Goal: Information Seeking & Learning: Check status

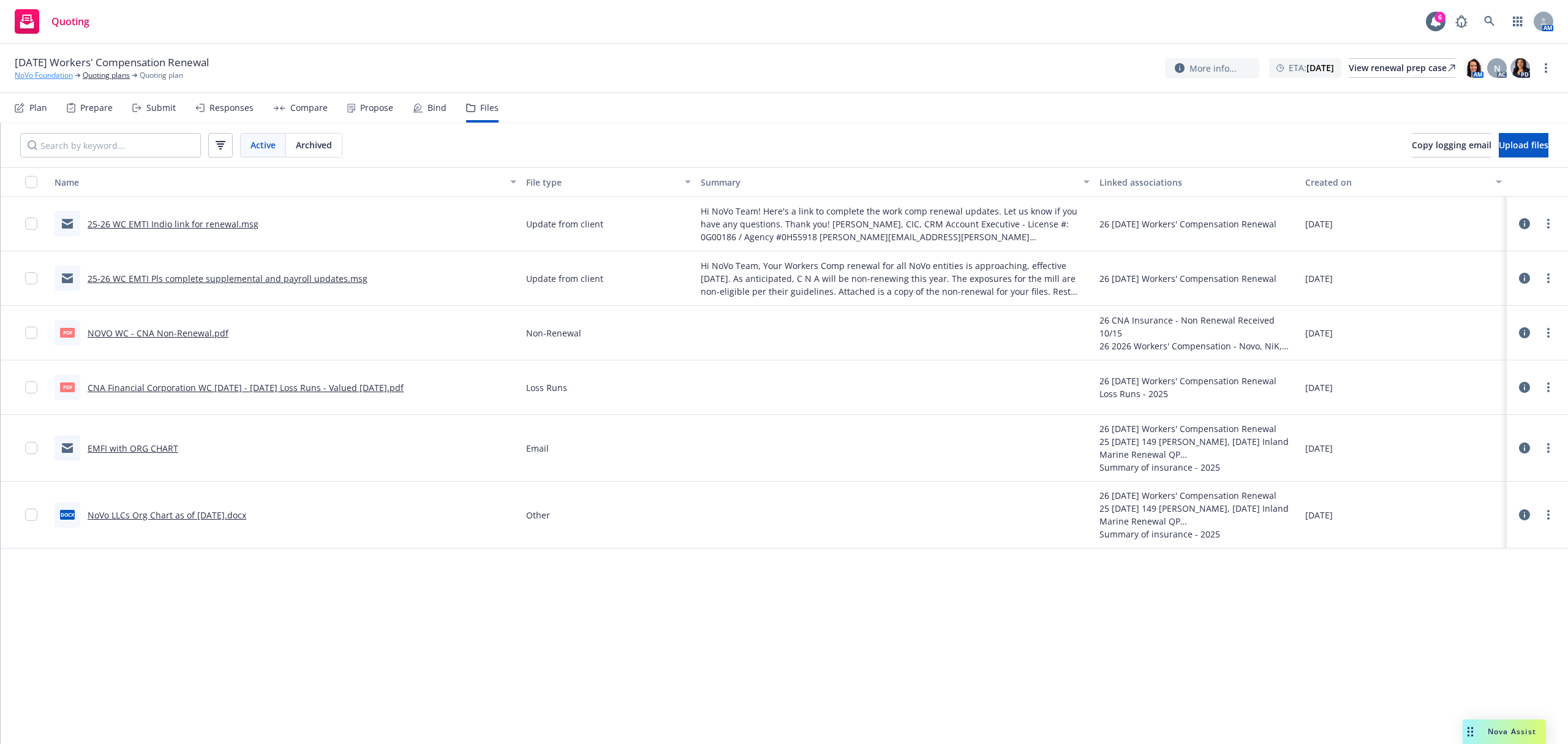
click at [46, 75] on link "NoVo Foundation" at bounding box center [43, 75] width 58 height 11
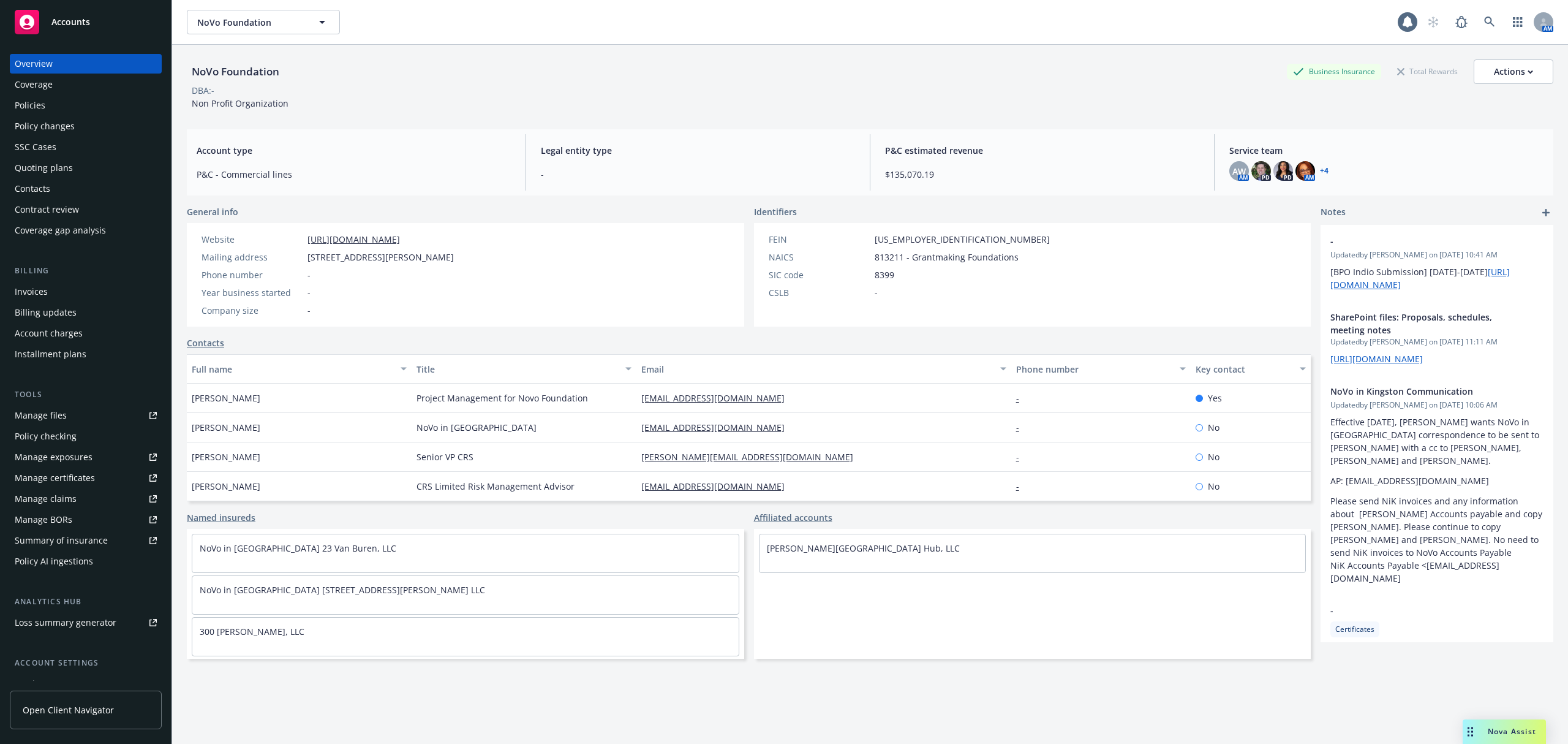
click at [74, 21] on span "Accounts" at bounding box center [70, 22] width 38 height 10
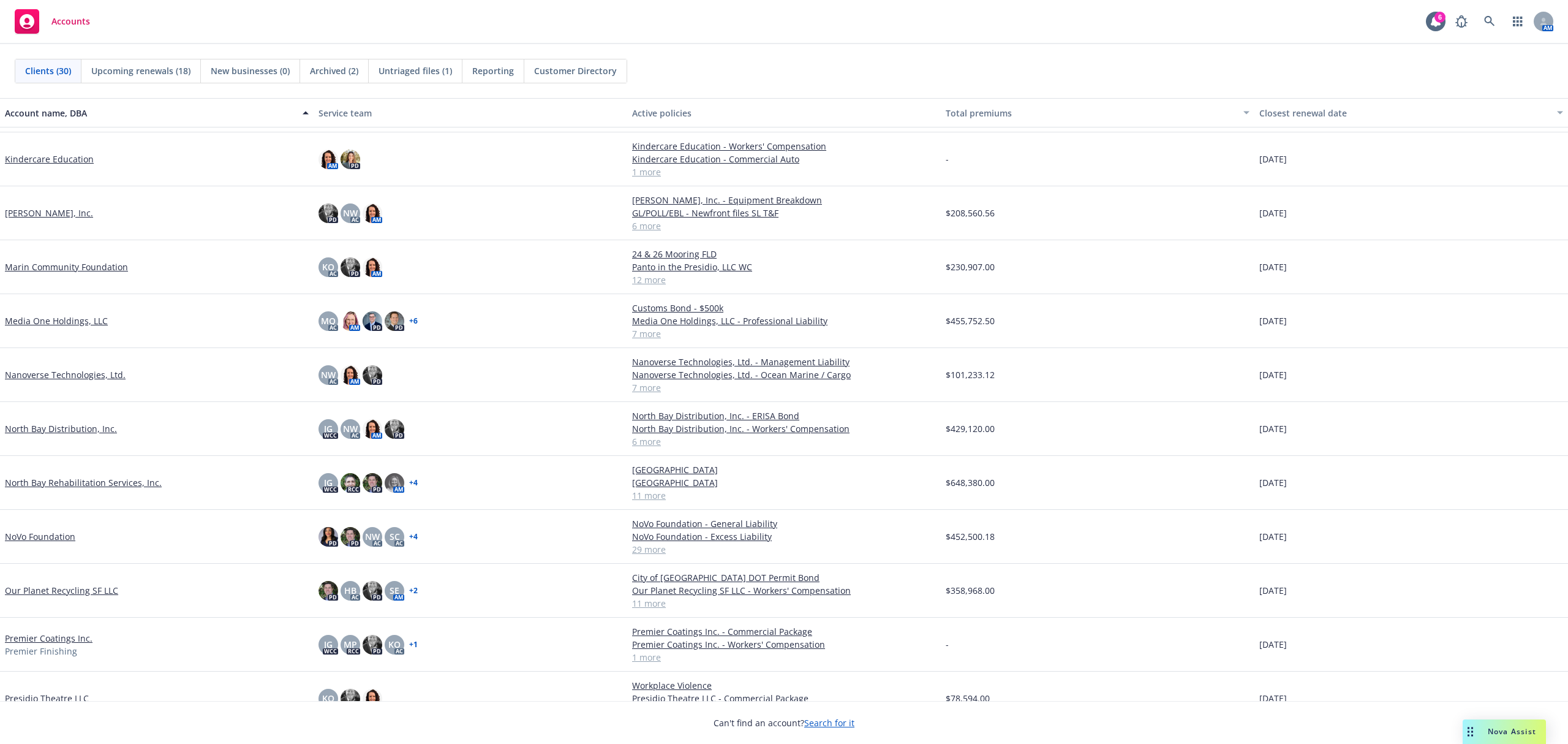
scroll to position [735, 0]
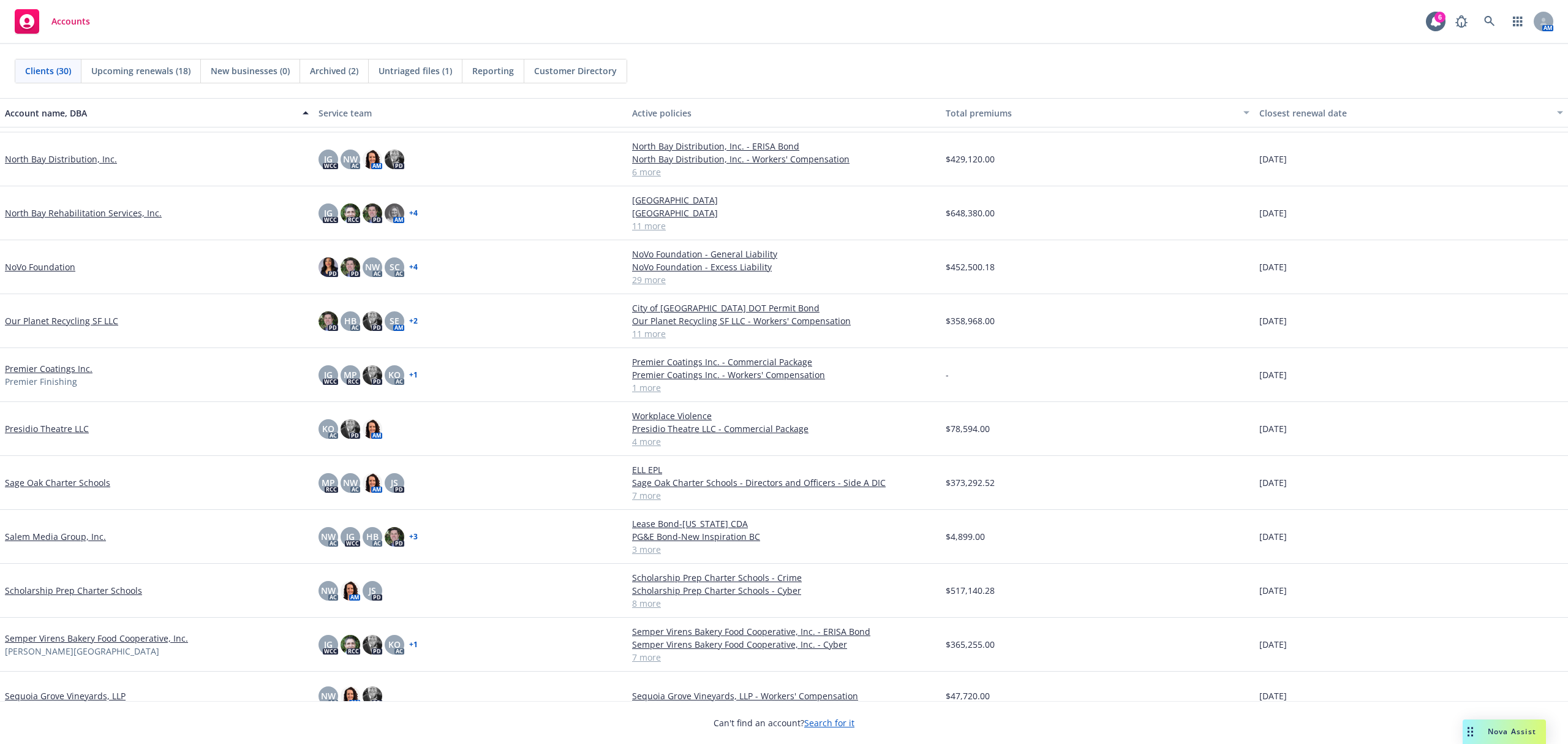
click at [70, 635] on link "Semper Virens Bakery Food Cooperative, Inc." at bounding box center [96, 638] width 183 height 13
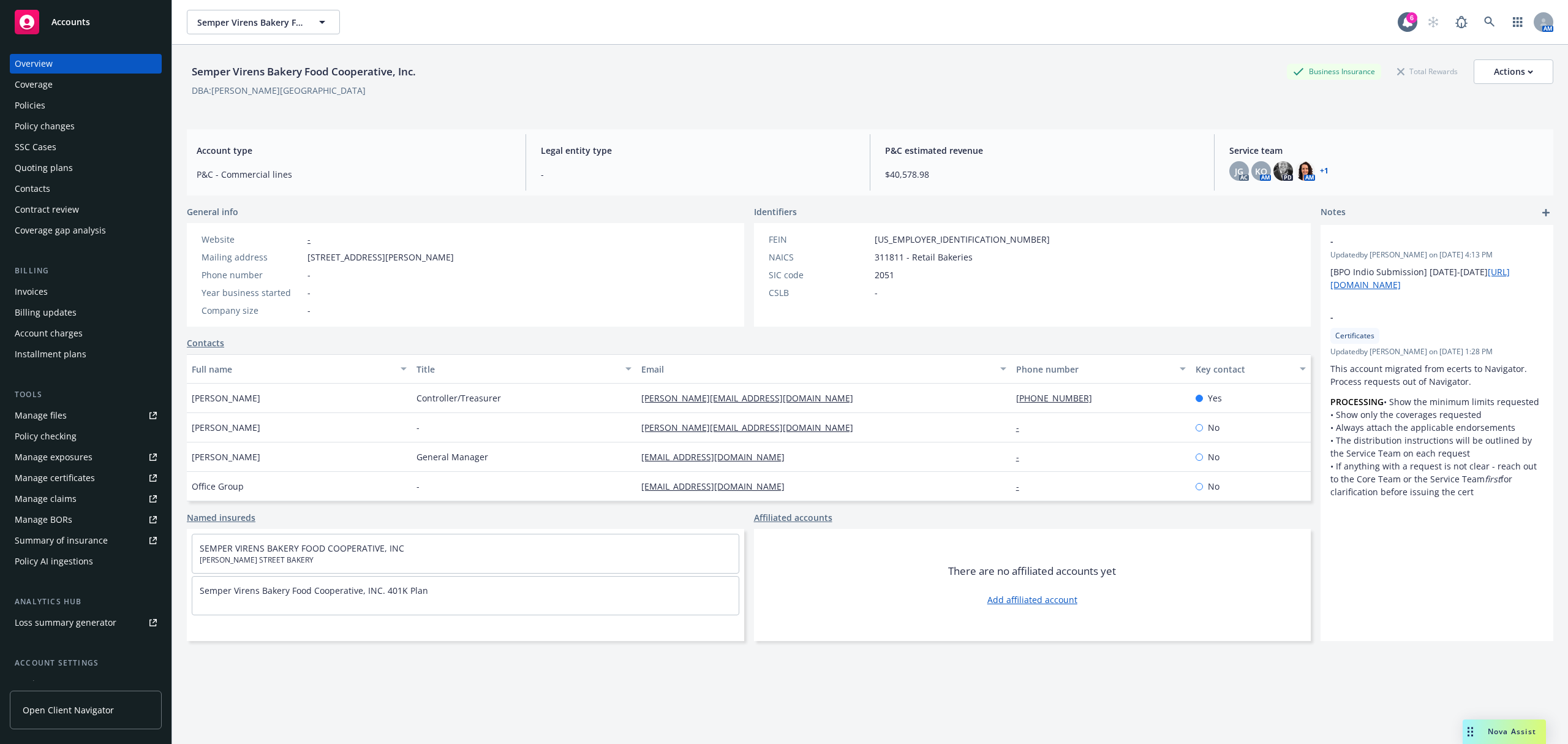
click at [60, 111] on div "Policies" at bounding box center [85, 105] width 142 height 20
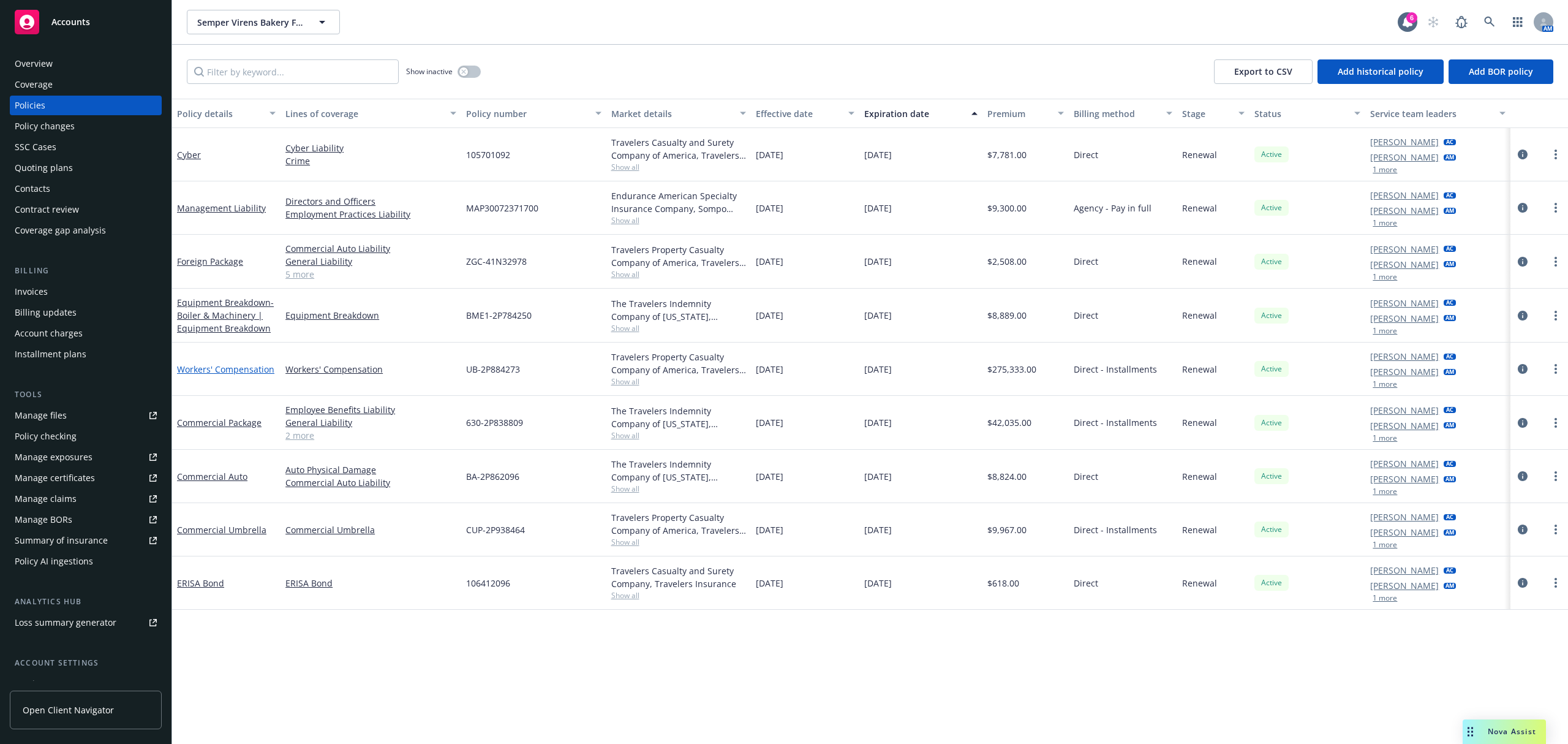
click at [189, 371] on link "Workers' Compensation" at bounding box center [226, 369] width 98 height 12
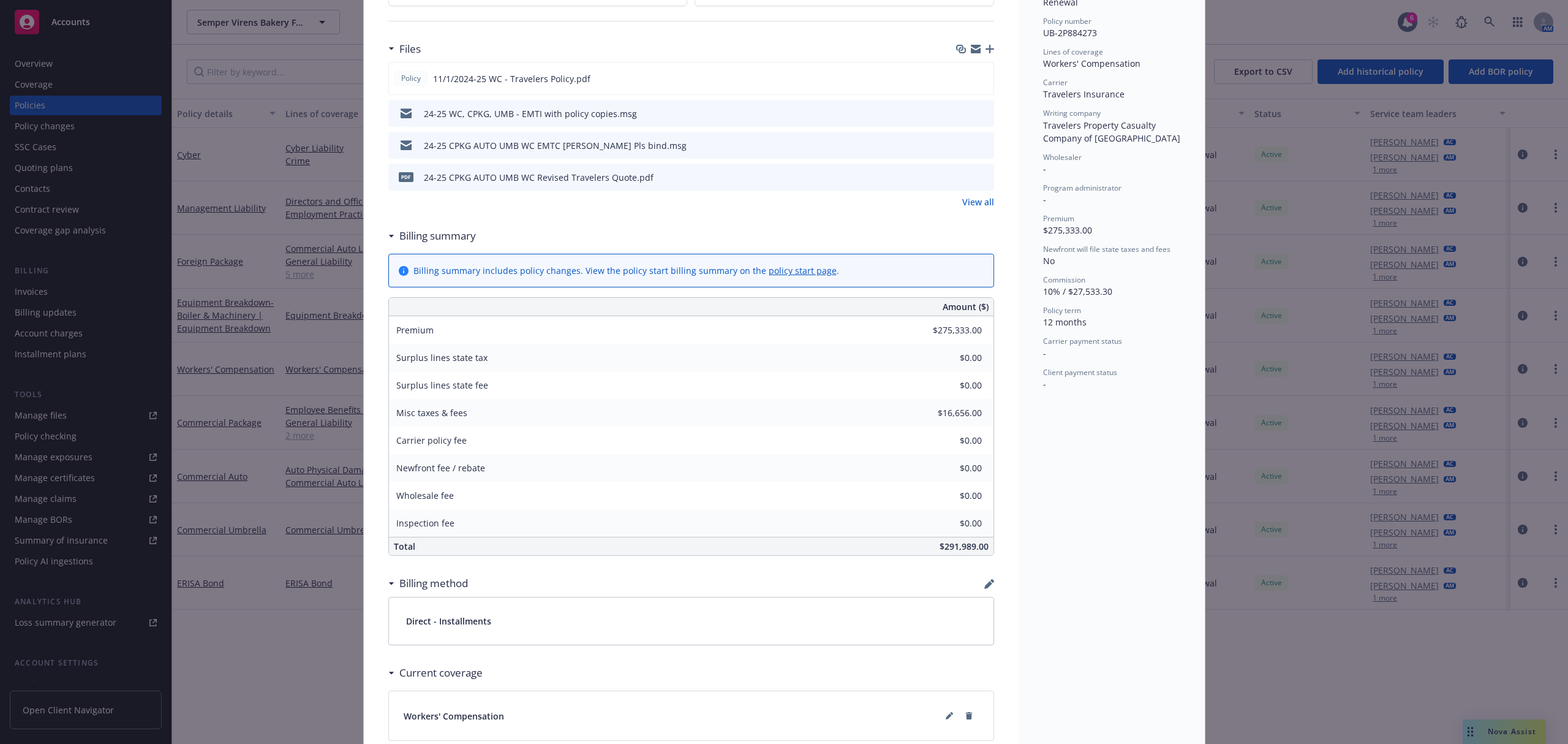
scroll to position [408, 0]
